Goal: Transaction & Acquisition: Purchase product/service

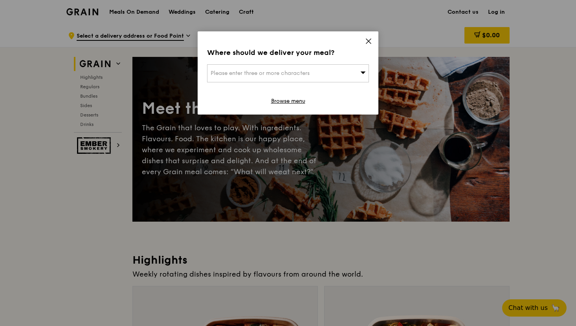
click at [365, 44] on icon at bounding box center [368, 41] width 7 height 7
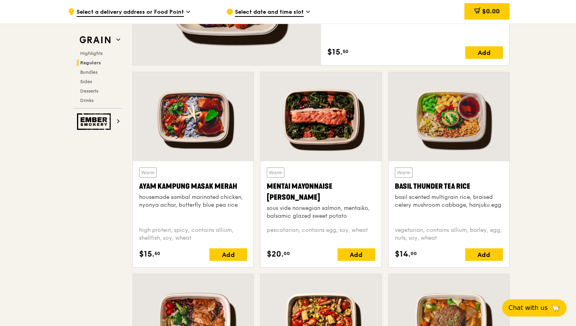
scroll to position [658, 0]
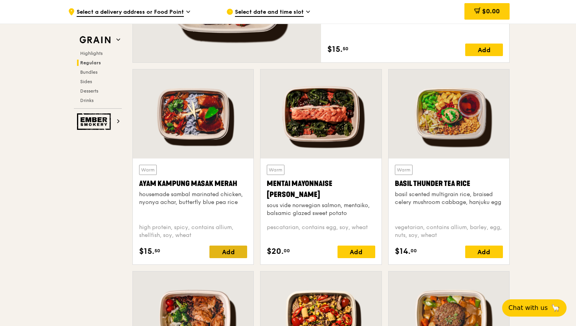
click at [234, 252] on div "Add" at bounding box center [228, 252] width 38 height 13
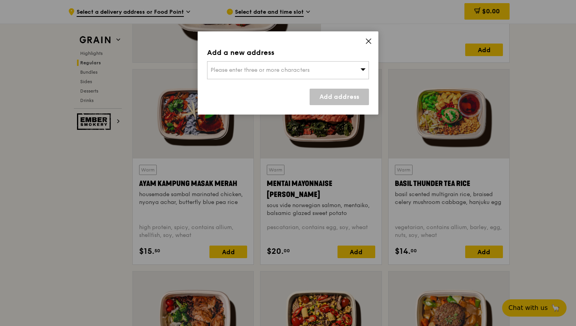
click at [291, 73] on span "Please enter three or more characters" at bounding box center [260, 70] width 99 height 7
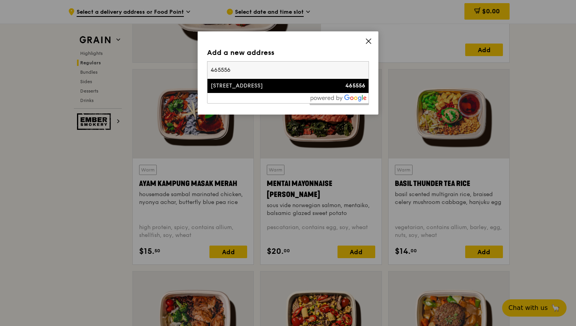
type input "465556"
click at [252, 85] on div "[STREET_ADDRESS]" at bounding box center [269, 86] width 116 height 8
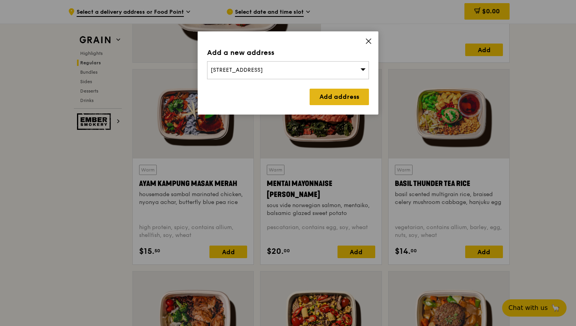
click at [347, 98] on link "Add address" at bounding box center [339, 97] width 59 height 17
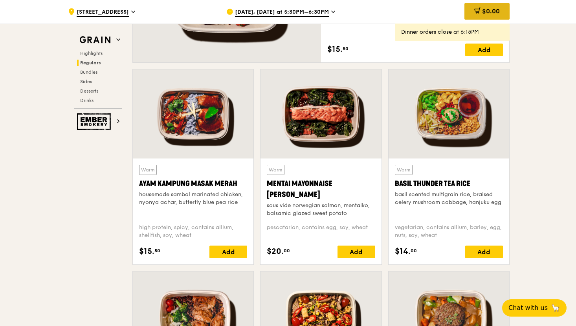
click at [472, 13] on div "$0.00" at bounding box center [486, 11] width 45 height 17
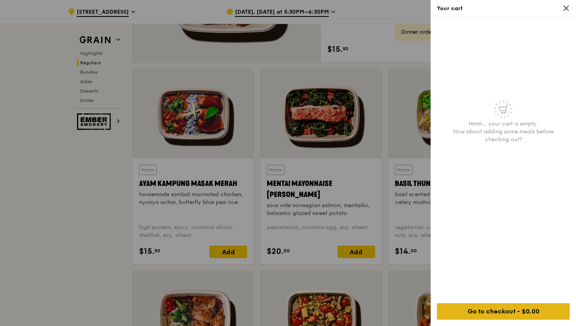
click at [459, 315] on div "Go to checkout - $0.00" at bounding box center [503, 312] width 133 height 17
click at [232, 218] on div at bounding box center [288, 163] width 576 height 326
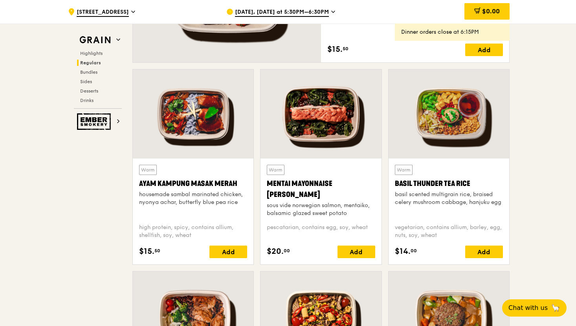
click at [231, 242] on div "Warm Ayam [GEOGRAPHIC_DATA] housemade sambal marinated chicken, nyonya achar, b…" at bounding box center [193, 212] width 108 height 94
click at [227, 246] on div "Add" at bounding box center [228, 252] width 38 height 13
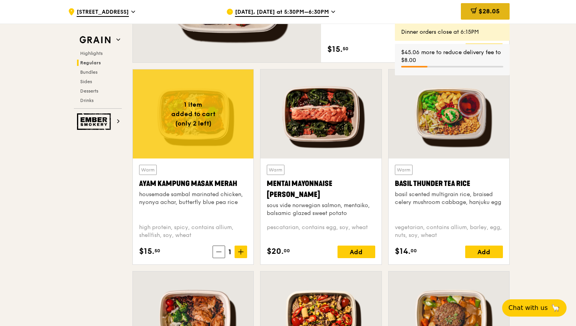
click at [474, 16] on span at bounding box center [474, 11] width 6 height 9
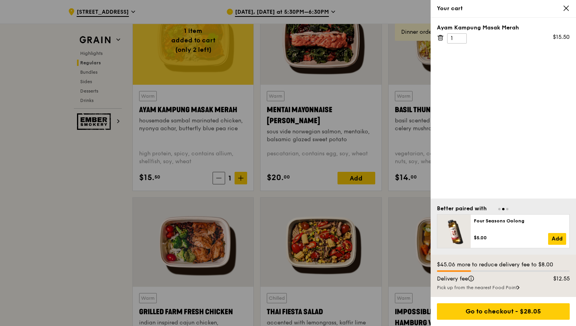
scroll to position [735, 0]
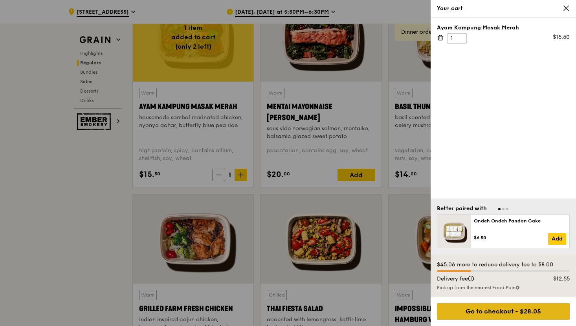
click at [471, 311] on div "Go to checkout - $28.05" at bounding box center [503, 312] width 133 height 17
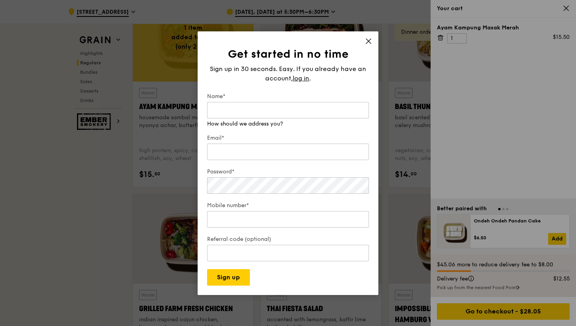
click at [369, 41] on div "Get started in no time Sign up in 30 seconds. Easy. If you already have an acco…" at bounding box center [288, 163] width 181 height 264
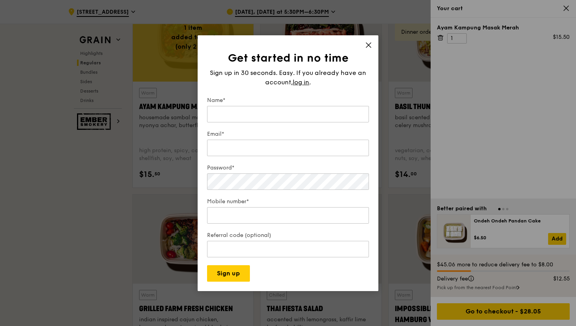
click at [369, 39] on div "Get started in no time Sign up in 30 seconds. Easy. If you already have an acco…" at bounding box center [288, 163] width 181 height 256
click at [369, 49] on span at bounding box center [368, 46] width 7 height 9
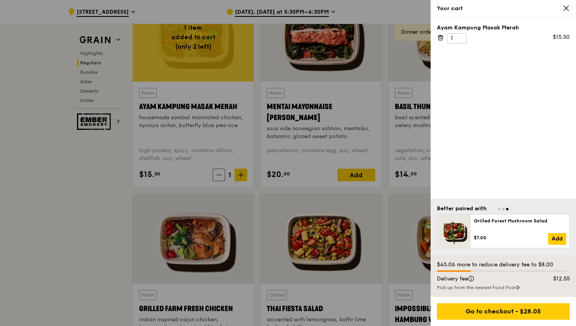
click at [568, 7] on icon at bounding box center [566, 8] width 5 height 5
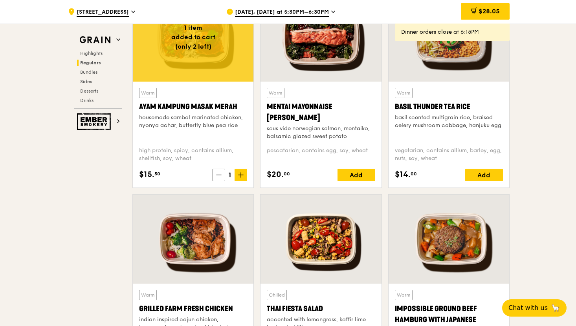
drag, startPoint x: 568, startPoint y: 7, endPoint x: 566, endPoint y: 21, distance: 14.6
click at [567, 17] on div ".cls-1 { fill: none; stroke: #fff; stroke-linecap: round; stroke-linejoin: roun…" at bounding box center [288, 12] width 576 height 24
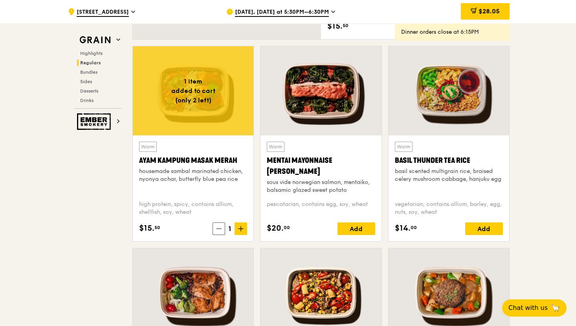
scroll to position [626, 0]
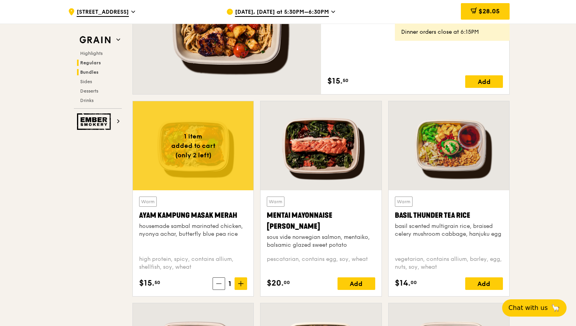
click at [87, 73] on span "Bundles" at bounding box center [89, 73] width 18 height 6
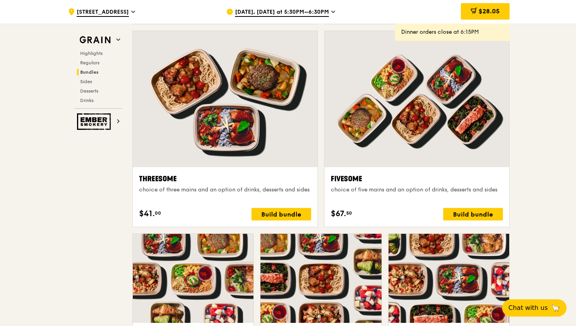
scroll to position [1362, 0]
